Goal: Information Seeking & Learning: Learn about a topic

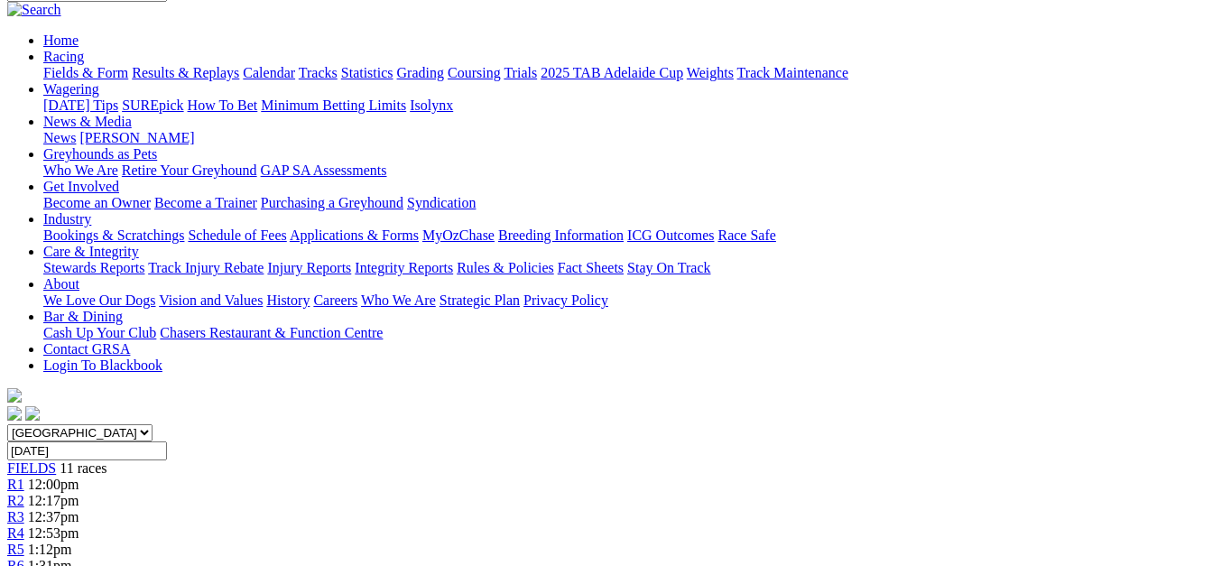
scroll to position [180, 0]
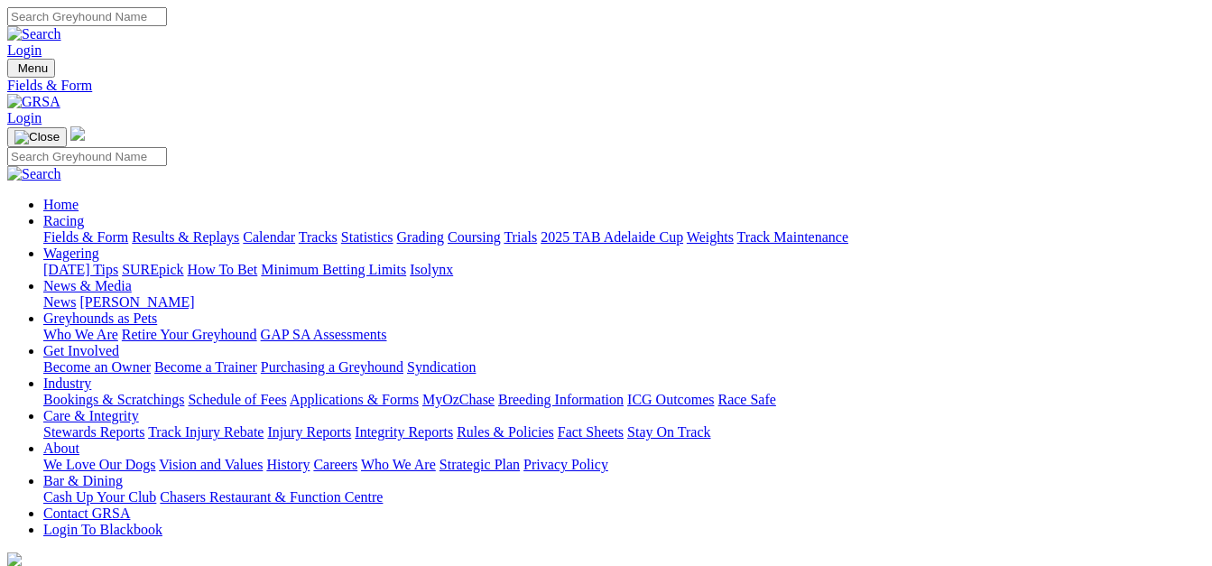
select select "NSW"
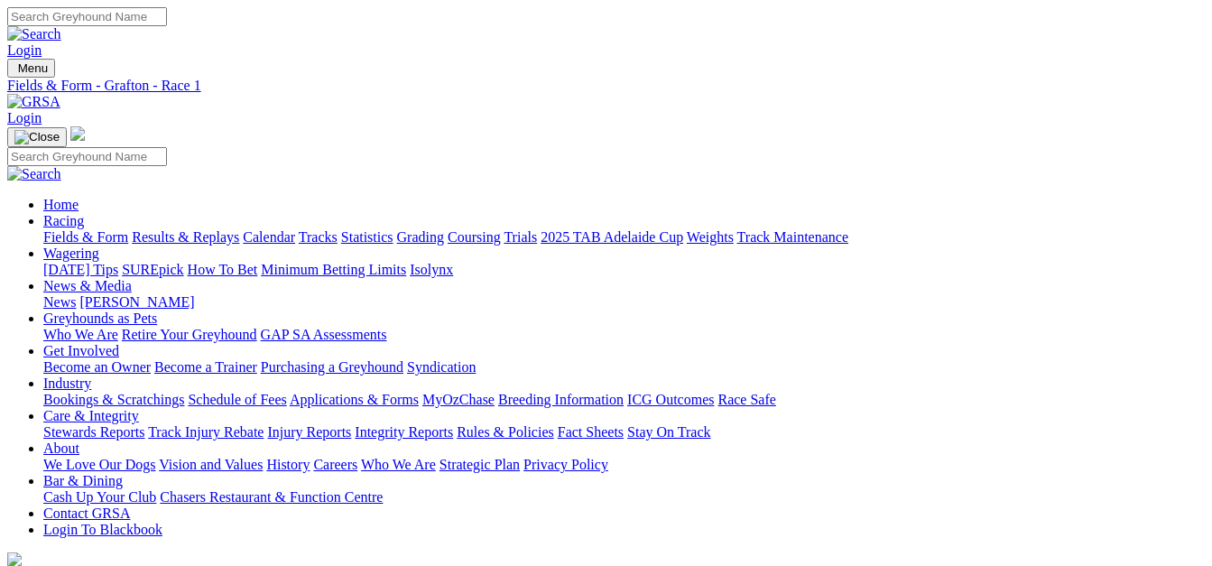
select select "NT"
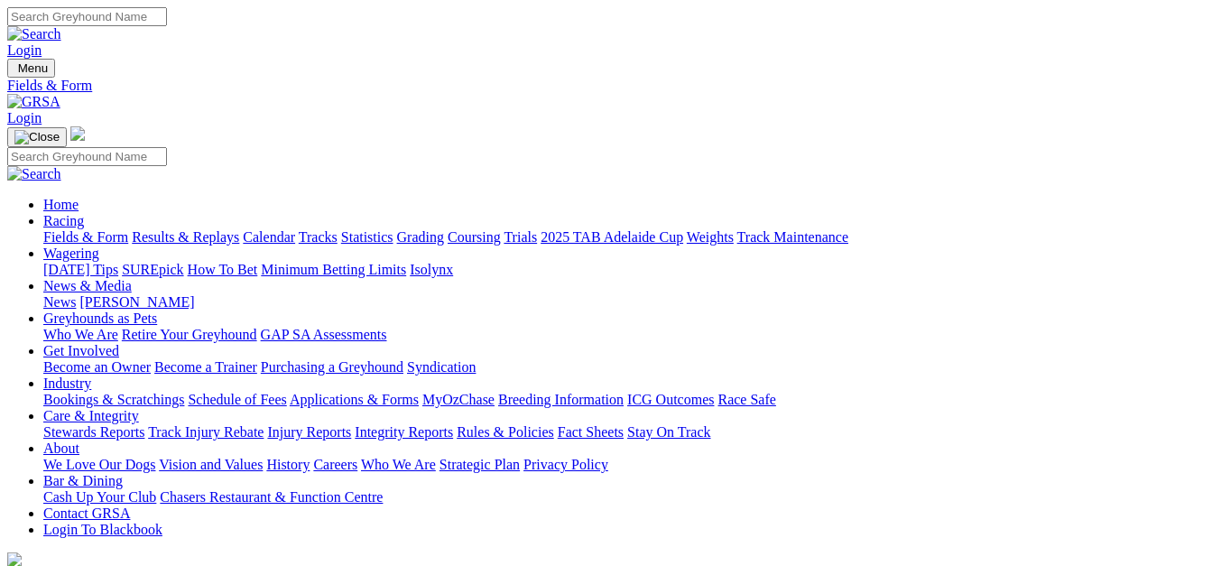
select select "QLD"
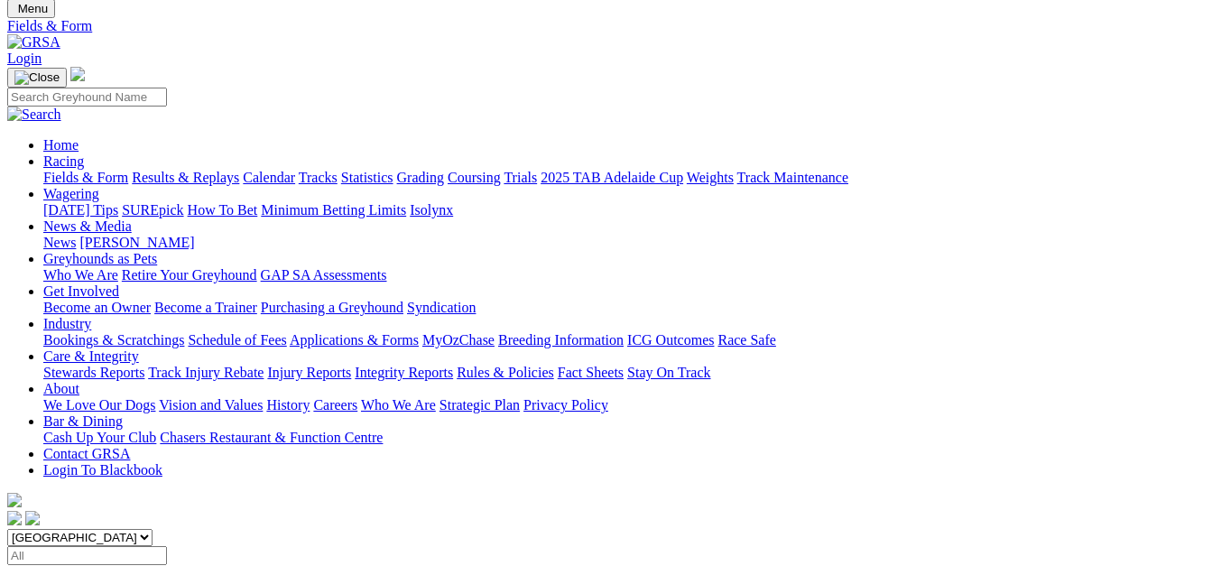
scroll to position [90, 0]
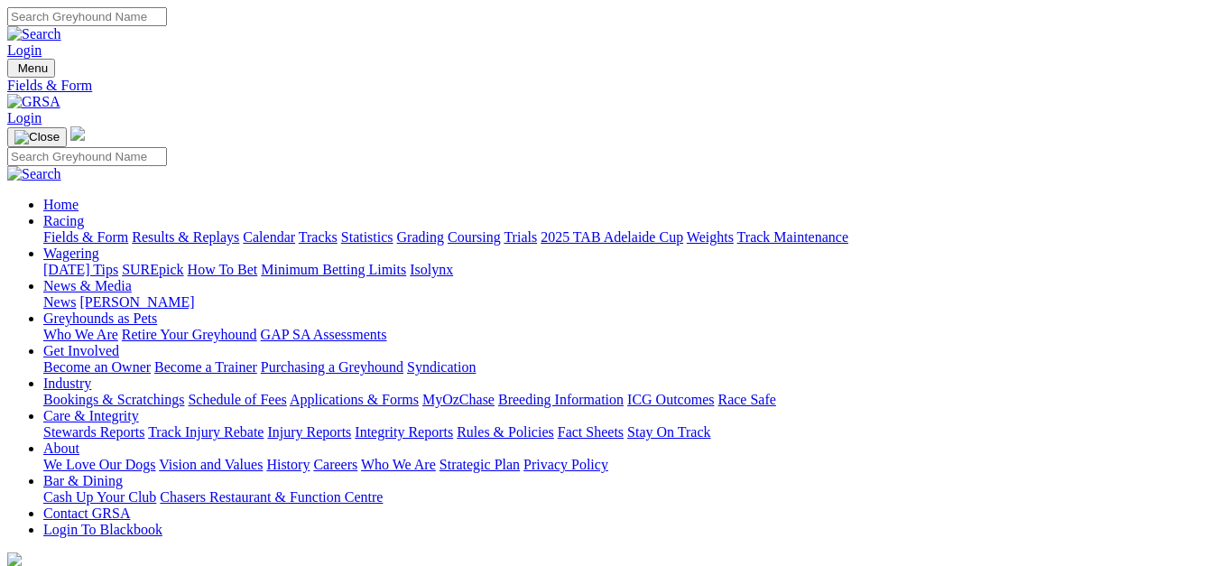
scroll to position [43, 0]
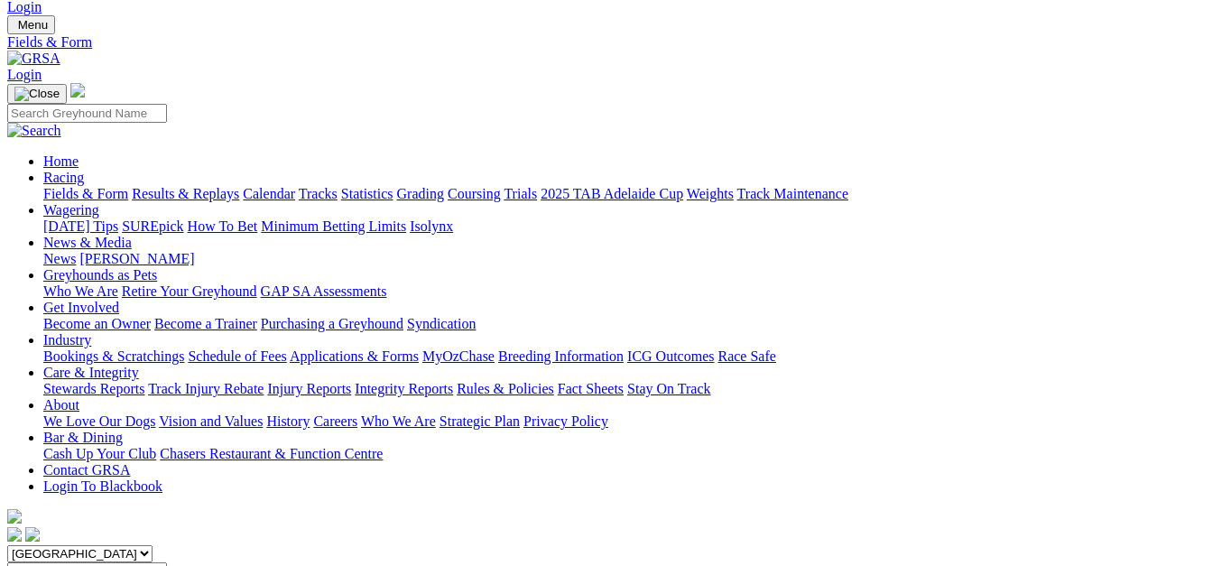
click at [153, 545] on select "[GEOGRAPHIC_DATA] [GEOGRAPHIC_DATA] [GEOGRAPHIC_DATA] [GEOGRAPHIC_DATA] [GEOGRA…" at bounding box center [79, 553] width 145 height 17
select select "WA"
click at [42, 545] on select "South Australia New South Wales Northern Territory Queensland Tasmania Victoria…" at bounding box center [79, 553] width 145 height 17
